Goal: Task Accomplishment & Management: Complete application form

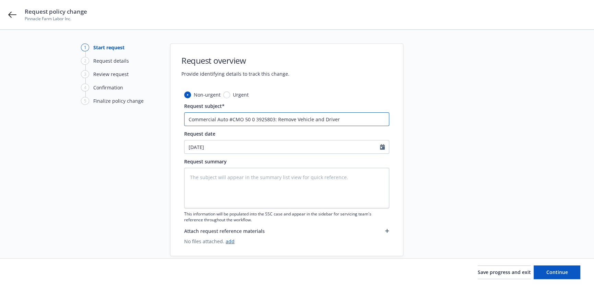
type textarea "x"
type input "Commercial Auto #CMO 50 0 3925803: Remove Vehicle and Driver,"
type textarea "x"
type input "Commercial Auto #CMO 50 0 3925803: Remove Vehicle and Driver,"
type textarea "x"
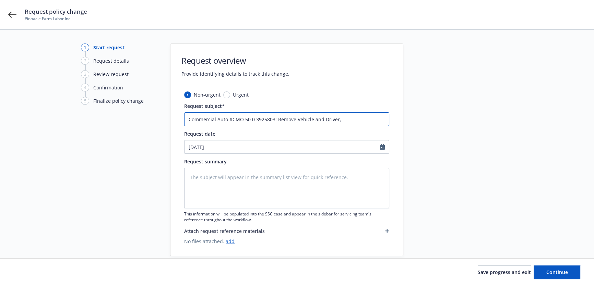
type input "Commercial Auto #CMO 50 0 3925803: Remove Vehicle and Driver, A"
type textarea "x"
type input "Commercial Auto #CMO 50 0 3925803: Remove Vehicle and Driver, Ad"
type textarea "x"
type input "Commercial Auto #CMO 50 0 3925803: Remove Vehicle and Driver, Add"
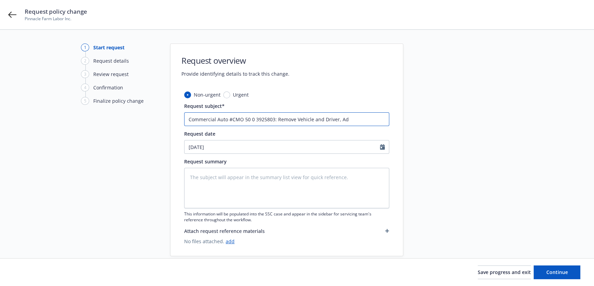
type textarea "x"
type input "Commercial Auto #CMO 50 0 3925803: Remove Vehicle and Driver, Add"
type textarea "x"
type input "Commercial Auto #CMO 50 0 3925803: Remove Vehicle and Driver, Add D"
type textarea "x"
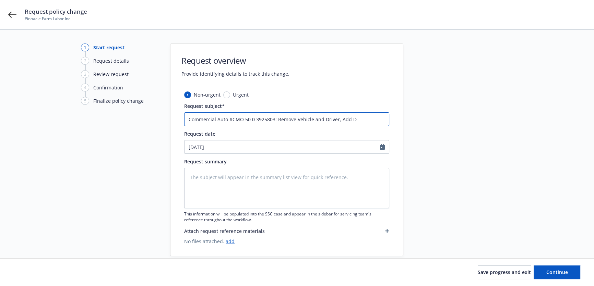
type input "Commercial Auto #CMO 50 0 3925803: Remove Vehicle and Driver, Add Dr"
type textarea "x"
type input "Commercial Auto #CMO 50 0 3925803: Remove Vehicle and Driver, Add Dri"
type textarea "x"
type input "Commercial Auto #CMO 50 0 3925803: Remove Vehicle and Driver, Add Driv"
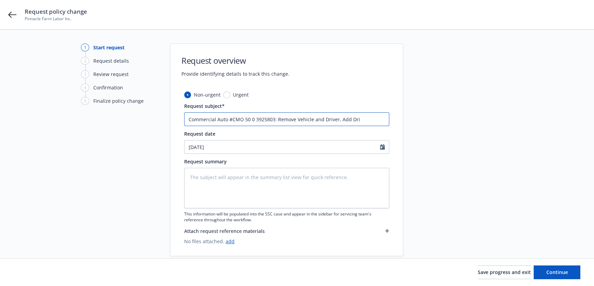
type textarea "x"
type input "Commercial Auto #CMO 50 0 3925803: Remove Vehicle and Driver, Add Drive"
type textarea "x"
type input "Commercial Auto #CMO 50 0 3925803: Remove Vehicle and Driver, Add Driver"
type textarea "x"
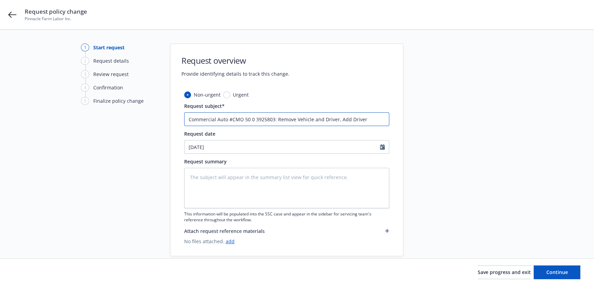
type input "Commercial Auto #CMO 50 0 3925803: Remove Vehicle and Driver, Add Driver"
type textarea "x"
type input "Commercial Auto #CMO 50 0 3925803: Remove Vehicle and Driver, Add Driver"
type textarea "x"
click at [336, 120] on input "Commercial Auto #CMO 50 0 3925803: Remove Vehicle and Driver, Add Driver" at bounding box center [286, 119] width 205 height 14
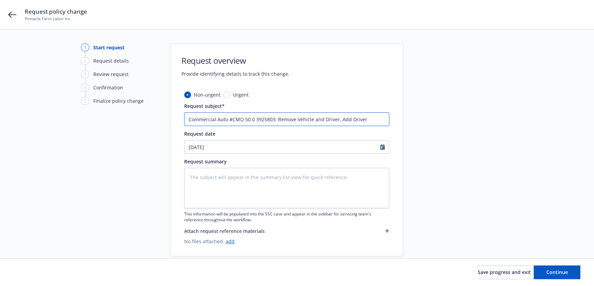
type input "Commercial Auto #CMO 50 0 3925803: Remove Vehicle and Driver , Add Driver"
type textarea "x"
paste input "[PERSON_NAME]"
type input "Commercial Auto #CMO 50 0 3925803: Remove Vehicle and Driver [PERSON_NAME], Add…"
type textarea "x"
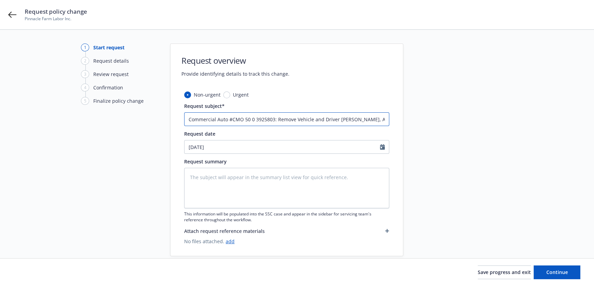
type input "Commercial Auto #CMO 50 0 3925803: Remove Vehicle and Driver [PERSON_NAME], Add…"
drag, startPoint x: 377, startPoint y: 121, endPoint x: 430, endPoint y: 123, distance: 52.5
click at [430, 123] on div "1 Start request 2 Request details 3 Review request 4 Confirmation 5 Finalize po…" at bounding box center [297, 150] width 578 height 213
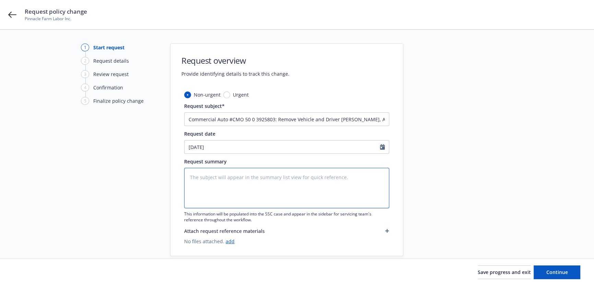
click at [223, 171] on textarea at bounding box center [286, 188] width 205 height 40
type textarea "x"
type textarea "R"
type textarea "x"
type textarea "Re"
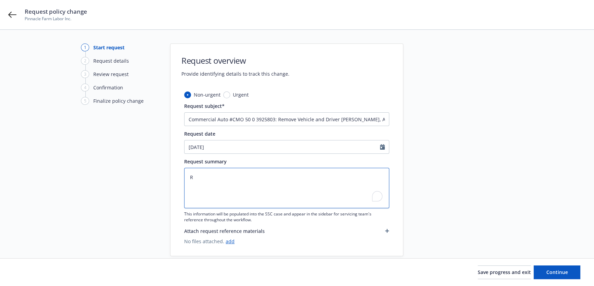
type textarea "x"
type textarea "Rem"
type textarea "x"
type textarea "Remo"
type textarea "x"
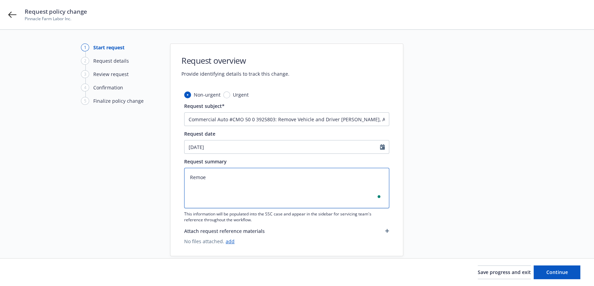
type textarea "Remoev"
type textarea "x"
type textarea "Remoev:"
type textarea "x"
type textarea "Remoe"
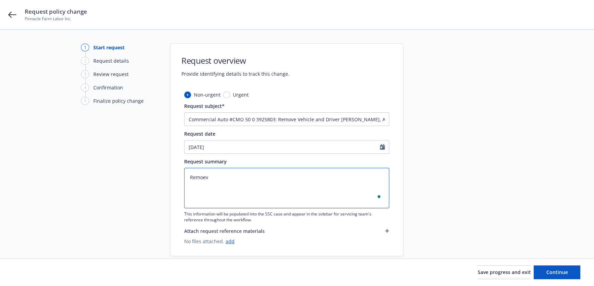
type textarea "x"
type textarea "Remo"
type textarea "x"
type textarea "Remov"
type textarea "x"
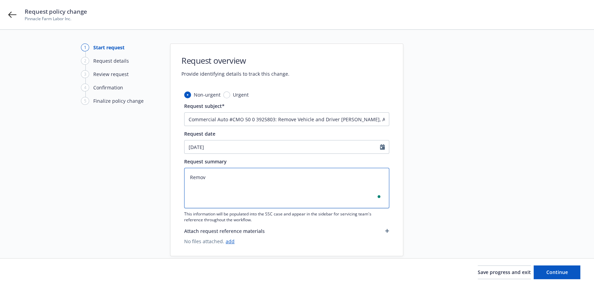
type textarea "Remove"
type textarea "x"
type textarea "Remove:"
type textarea "x"
type textarea "Remove:"
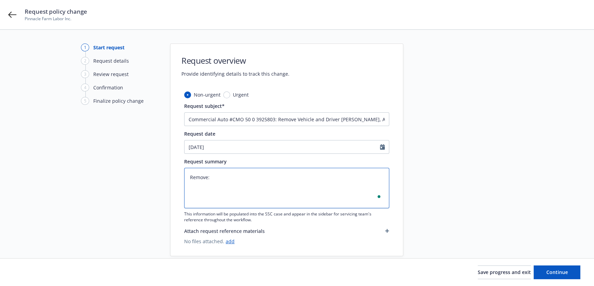
type textarea "x"
type textarea "Remove: 2"
type textarea "x"
type textarea "Remove: 20"
type textarea "x"
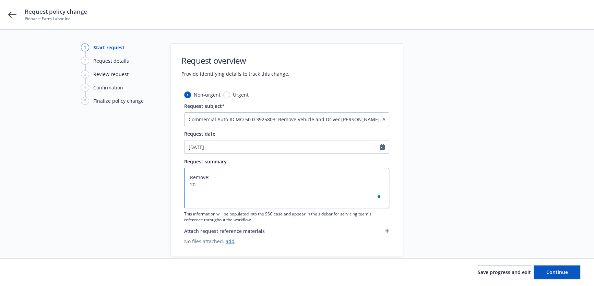
type textarea "Remove: 202"
type textarea "x"
type textarea "Remove: 2023"
type textarea "x"
type textarea "Remove: 2023"
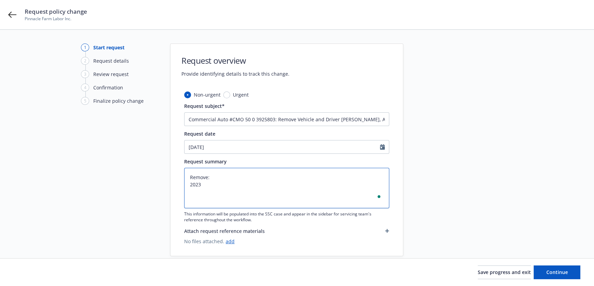
type textarea "x"
type textarea "Remove: 2023 T"
type textarea "x"
type textarea "Remove: 2023 To"
type textarea "x"
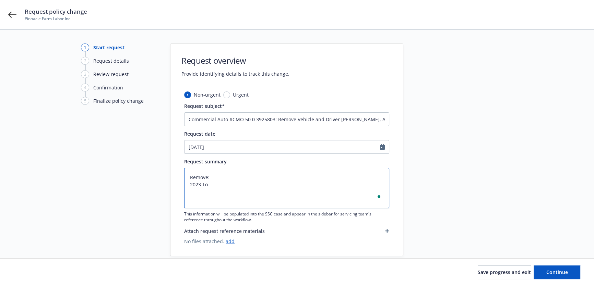
type textarea "Remove: [DEMOGRAPHIC_DATA] Toy"
type textarea "x"
type textarea "Remove: 2023 Toya"
type textarea "x"
type textarea "Remove: [DEMOGRAPHIC_DATA] Toy"
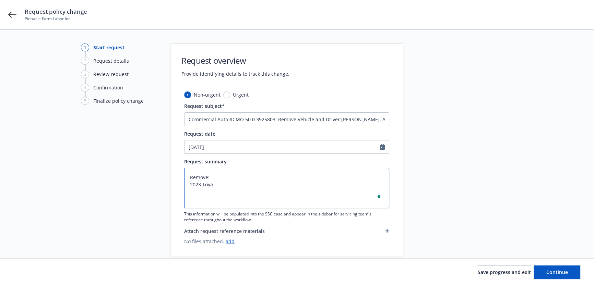
type textarea "x"
type textarea "Remove: 2023 Toyo"
type textarea "x"
type textarea "Remove: 2023 Toyot"
type textarea "x"
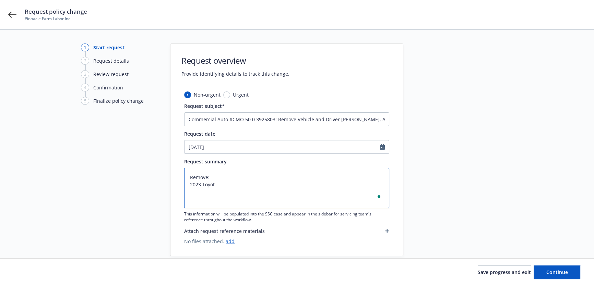
type textarea "Remove: 2023 Toyota"
type textarea "x"
type textarea "Remove: 2023 Toyota"
type textarea "x"
type textarea "Remove: 2023 Toyota T"
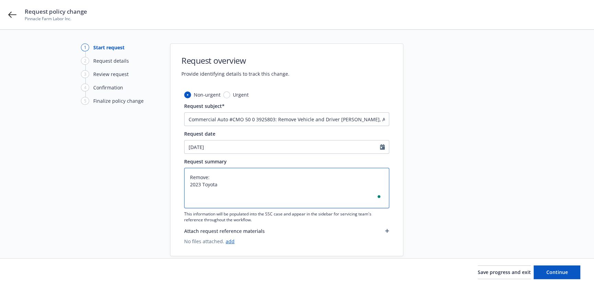
type textarea "x"
type textarea "Remove: 2023 Toyota Ta"
type textarea "x"
type textarea "Remove: 2023 Toyota Tac"
type textarea "x"
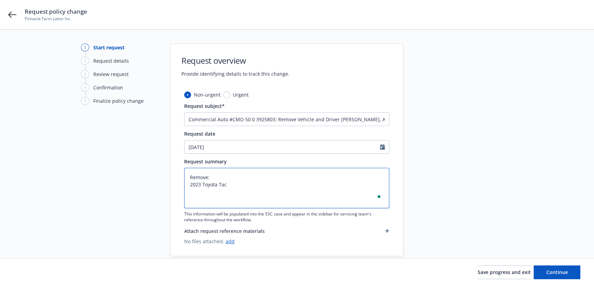
type textarea "Remove: 2023 Toyota Taco"
type textarea "x"
type textarea "Remove: 2023 Toyota Tacom"
type textarea "x"
type textarea "Remove: 2023 Toyota Tacoma"
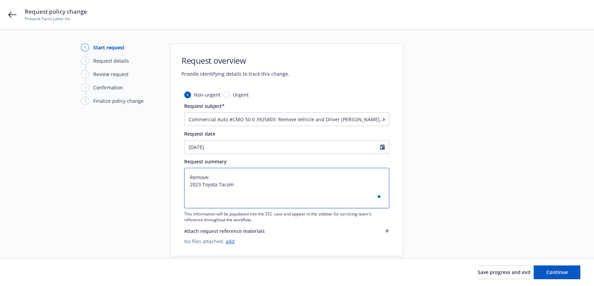
type textarea "x"
type textarea "Remove: 2023 Toyota Tacoma"
type textarea "x"
type textarea "Remove: 2023 Toyota Tacoma #"
type textarea "x"
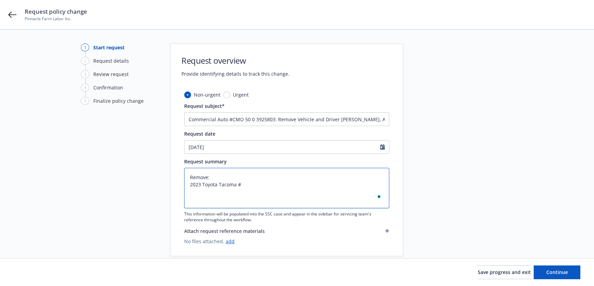
paste textarea "[US_VEHICLE_IDENTIFICATION_NUMBER]"
type textarea "Remove: 2023 Toyota Tacoma #[US_VEHICLE_IDENTIFICATION_NUMBER]"
type textarea "x"
type textarea "Remove: 2023 Toyota Tacoma #[US_VEHICLE_IDENTIFICATION_NUMBER]"
type textarea "x"
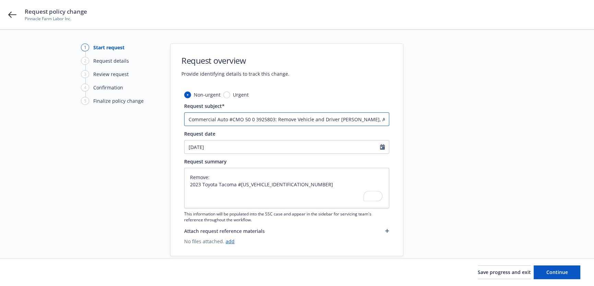
drag, startPoint x: 323, startPoint y: 119, endPoint x: 360, endPoint y: 119, distance: 37.0
click at [360, 119] on input "Commercial Auto #CMO 50 0 3925803: Remove Vehicle and Driver [PERSON_NAME], Add…" at bounding box center [286, 119] width 205 height 14
click at [212, 201] on textarea "Remove: 2023 Toyota Tacoma #[US_VEHICLE_IDENTIFICATION_NUMBER]" at bounding box center [286, 188] width 205 height 40
paste textarea "Driver [PERSON_NAME]"
type textarea "Remove: 2023 Toyota Tacoma #[US_VEHICLE_IDENTIFICATION_NUMBER] Driver [PERSON_N…"
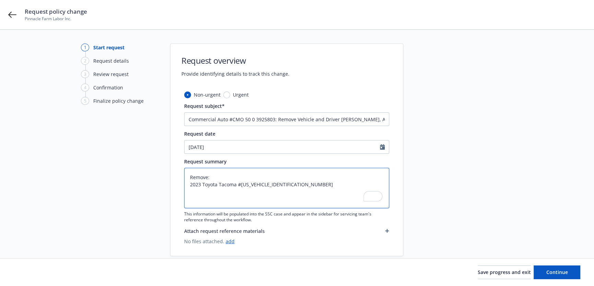
type textarea "x"
click at [188, 183] on textarea "Remove: 2023 Toyota Tacoma #[US_VEHICLE_IDENTIFICATION_NUMBER] Driver [PERSON_N…" at bounding box center [286, 188] width 205 height 40
type textarea "Remove: V2023 Toyota Tacoma #[US_VEHICLE_IDENTIFICATION_NUMBER] Driver [PERSON_…"
type textarea "x"
type textarea "Remove: Ve2023 Toyota Tacoma #[US_VEHICLE_IDENTIFICATION_NUMBER] Driver [PERSON…"
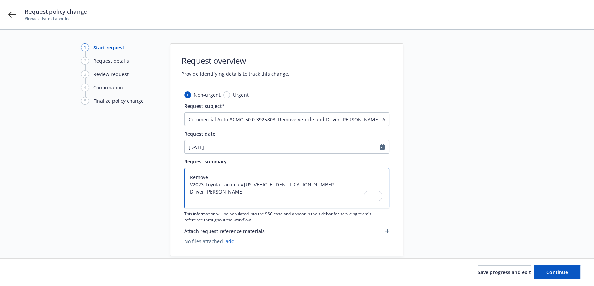
type textarea "x"
type textarea "Remove: Veh2023 Toyota Tacoma #[US_VEHICLE_IDENTIFICATION_NUMBER] Driver [PERSO…"
type textarea "x"
type textarea "Remove: Vehi2023 Toyota Tacoma #[US_VEHICLE_IDENTIFICATION_NUMBER] Driver [PERS…"
type textarea "x"
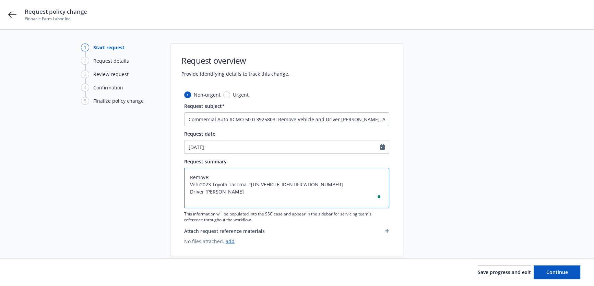
type textarea "Remove: Vehic2023 Toyota Tacoma #[US_VEHICLE_IDENTIFICATION_NUMBER] Driver [PER…"
type textarea "x"
type textarea "Remove: Vehicl2023 Toyota Tacoma #[US_VEHICLE_IDENTIFICATION_NUMBER] Driver [PE…"
type textarea "x"
type textarea "Remove: Vehicle2023 Toyota Tacoma #[US_VEHICLE_IDENTIFICATION_NUMBER] Driver [P…"
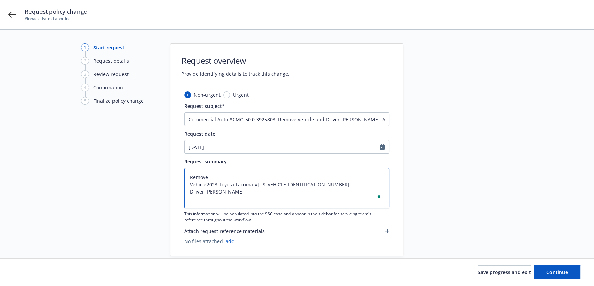
type textarea "x"
type textarea "Remove: Vehicle,2023 Toyota Tacoma #[US_VEHICLE_IDENTIFICATION_NUMBER] Driver […"
type textarea "x"
type textarea "Remove: Vehicle, 2023 Toyota Tacoma #[US_VEHICLE_IDENTIFICATION_NUMBER] Driver …"
type textarea "x"
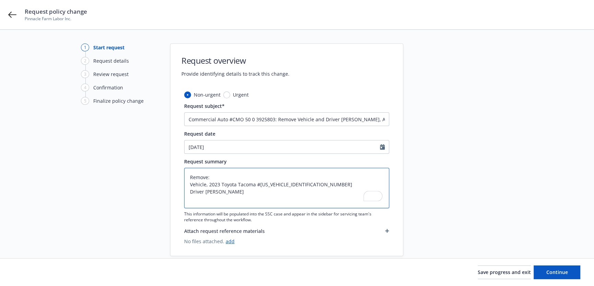
click at [203, 190] on textarea "Remove: Vehicle, 2023 Toyota Tacoma #[US_VEHICLE_IDENTIFICATION_NUMBER] Driver …" at bounding box center [286, 188] width 205 height 40
type textarea "Remove: Vehicle, 2023 Toyota Tacoma #[US_VEHICLE_IDENTIFICATION_NUMBER] Driver,…"
type textarea "x"
click at [246, 190] on textarea "Remove: Vehicle, 2023 Toyota Tacoma #[US_VEHICLE_IDENTIFICATION_NUMBER] Driver,…" at bounding box center [286, 188] width 205 height 40
type textarea "Remove: Vehicle, 2023 Toyota Tacoma #[US_VEHICLE_IDENTIFICATION_NUMBER] Driver,…"
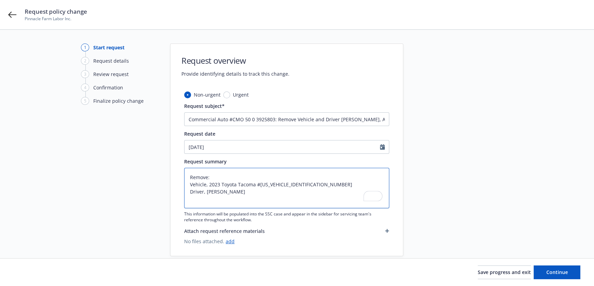
type textarea "x"
type textarea "Remove: Vehicle, 2023 Toyota Tacoma #[US_VEHICLE_IDENTIFICATION_NUMBER] Driver,…"
type textarea "x"
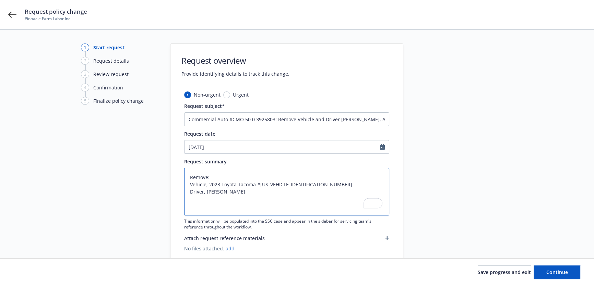
type textarea "Remove: Vehicle, 2023 Toyota Tacoma #[US_VEHICLE_IDENTIFICATION_NUMBER] Driver,…"
type textarea "x"
type textarea "Remove: Vehicle, 2023 Toyota Tacoma #[US_VEHICLE_IDENTIFICATION_NUMBER] Driver,…"
type textarea "x"
type textarea "Remove: Vehicle, 2023 Toyota Tacoma #[US_VEHICLE_IDENTIFICATION_NUMBER] Driver,…"
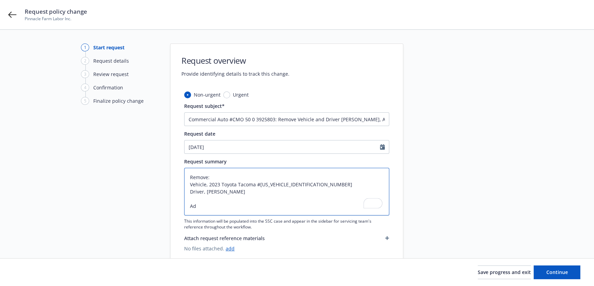
type textarea "x"
type textarea "Remove: Vehicle, 2023 Toyota Tacoma #[US_VEHICLE_IDENTIFICATION_NUMBER] Driver,…"
type textarea "x"
type textarea "Remove: Vehicle, 2023 Toyota Tacoma #[US_VEHICLE_IDENTIFICATION_NUMBER] Driver,…"
type textarea "x"
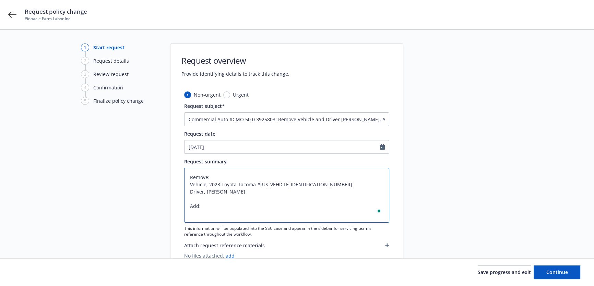
type textarea "Remove: Vehicle, 2023 Toyota Tacoma #[US_VEHICLE_IDENTIFICATION_NUMBER] Driver,…"
type textarea "x"
type textarea "Remove: Vehicle, 2023 Toyota Tacoma #[US_VEHICLE_IDENTIFICATION_NUMBER] Driver,…"
type textarea "x"
type textarea "Remove: Vehicle, 2023 Toyota Tacoma #[US_VEHICLE_IDENTIFICATION_NUMBER] Driver,…"
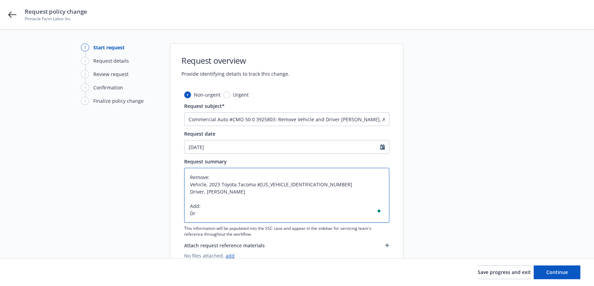
type textarea "x"
type textarea "Remove: Vehicle, 2023 Toyota Tacoma #[US_VEHICLE_IDENTIFICATION_NUMBER] Driver,…"
type textarea "x"
type textarea "Remove: Vehicle, 2023 Toyota Tacoma #[US_VEHICLE_IDENTIFICATION_NUMBER] Driver,…"
type textarea "x"
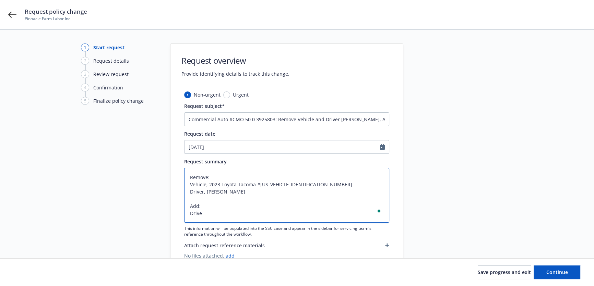
type textarea "Remove: Vehicle, 2023 Toyota Tacoma #[US_VEHICLE_IDENTIFICATION_NUMBER] Driver,…"
type textarea "x"
type textarea "Remove: Vehicle, 2023 Toyota Tacoma #[US_VEHICLE_IDENTIFICATION_NUMBER] Driver,…"
type textarea "x"
type textarea "Remove: Vehicle, 2023 Toyota Tacoma #[US_VEHICLE_IDENTIFICATION_NUMBER] Driver,…"
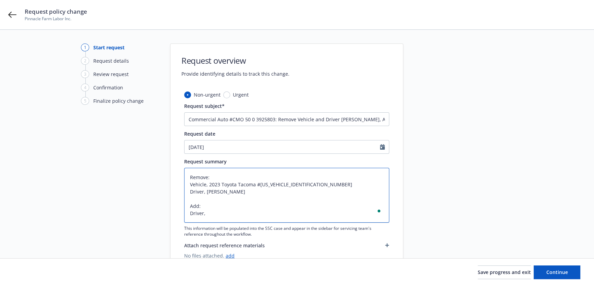
type textarea "x"
click at [223, 213] on textarea "Remove: Vehicle, 2023 Toyota Tacoma #[US_VEHICLE_IDENTIFICATION_NUMBER] Driver,…" at bounding box center [286, 195] width 205 height 55
paste textarea "[PERSON_NAME]"
type textarea "Remove: Vehicle, 2023 Toyota Tacoma #[US_VEHICLE_IDENTIFICATION_NUMBER] Driver,…"
type textarea "x"
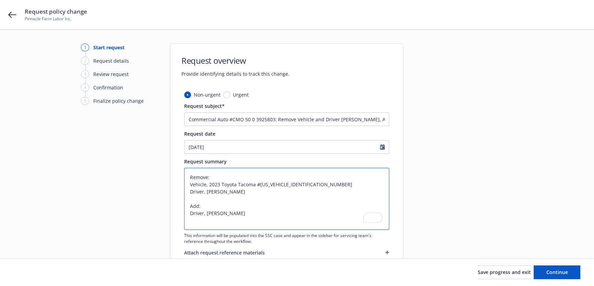
click at [245, 223] on textarea "Remove: Vehicle, 2023 Toyota Tacoma #[US_VEHICLE_IDENTIFICATION_NUMBER] Driver,…" at bounding box center [286, 199] width 205 height 62
type textarea "Remove: Vehicle, 2023 Toyota Tacoma #[US_VEHICLE_IDENTIFICATION_NUMBER] Driver,…"
type textarea "x"
type textarea "Remove: Vehicle, 2023 Toyota Tacoma #[US_VEHICLE_IDENTIFICATION_NUMBER] Driver,…"
type textarea "x"
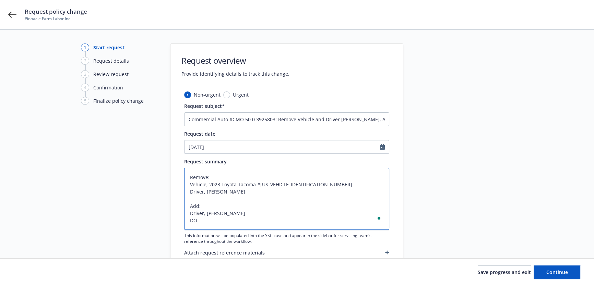
type textarea "Remove: Vehicle, 2023 Toyota Tacoma #[US_VEHICLE_IDENTIFICATION_NUMBER] Driver,…"
type textarea "x"
type textarea "Remove: Vehicle, 2023 Toyota Tacoma #[US_VEHICLE_IDENTIFICATION_NUMBER] Driver,…"
type textarea "x"
type textarea "Remove: Vehicle, 2023 Toyota Tacoma #[US_VEHICLE_IDENTIFICATION_NUMBER] Driver,…"
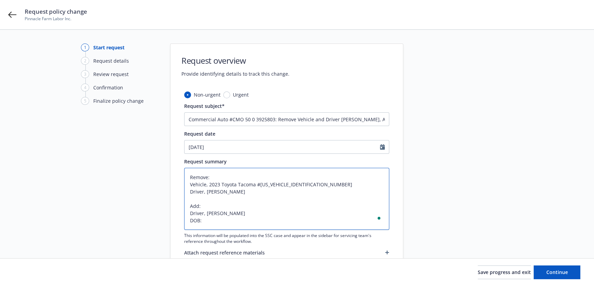
type textarea "x"
paste textarea "[DATE]"
type textarea "Remove: Vehicle, 2023 Toyota Tacoma #[US_VEHICLE_IDENTIFICATION_NUMBER] Driver,…"
type textarea "x"
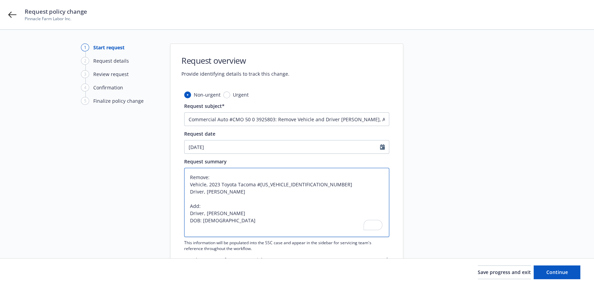
type textarea "Remove: Vehicle, 2023 Toyota Tacoma #[US_VEHICLE_IDENTIFICATION_NUMBER] Driver,…"
type textarea "x"
